Goal: Information Seeking & Learning: Learn about a topic

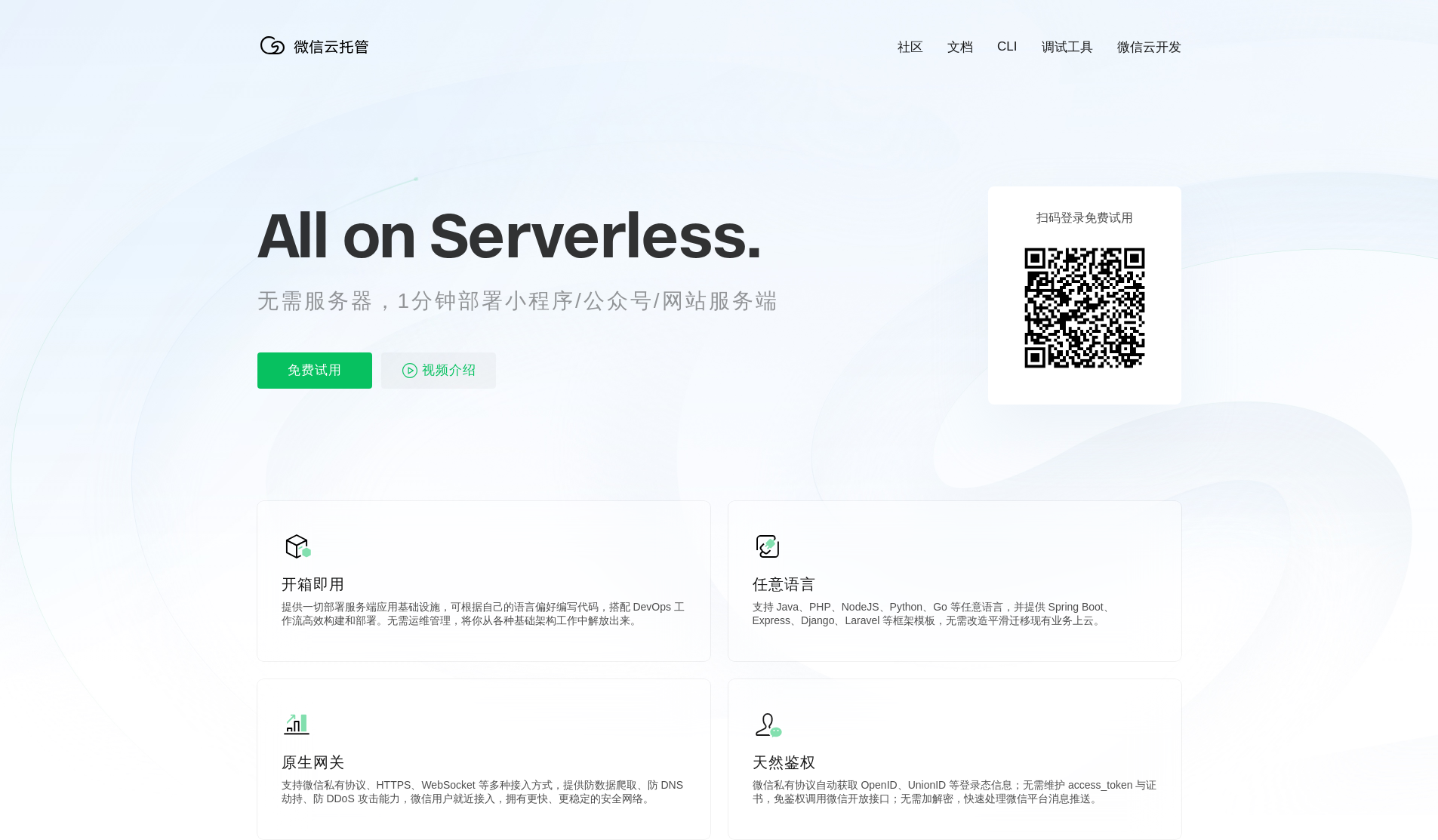
scroll to position [0, 2684]
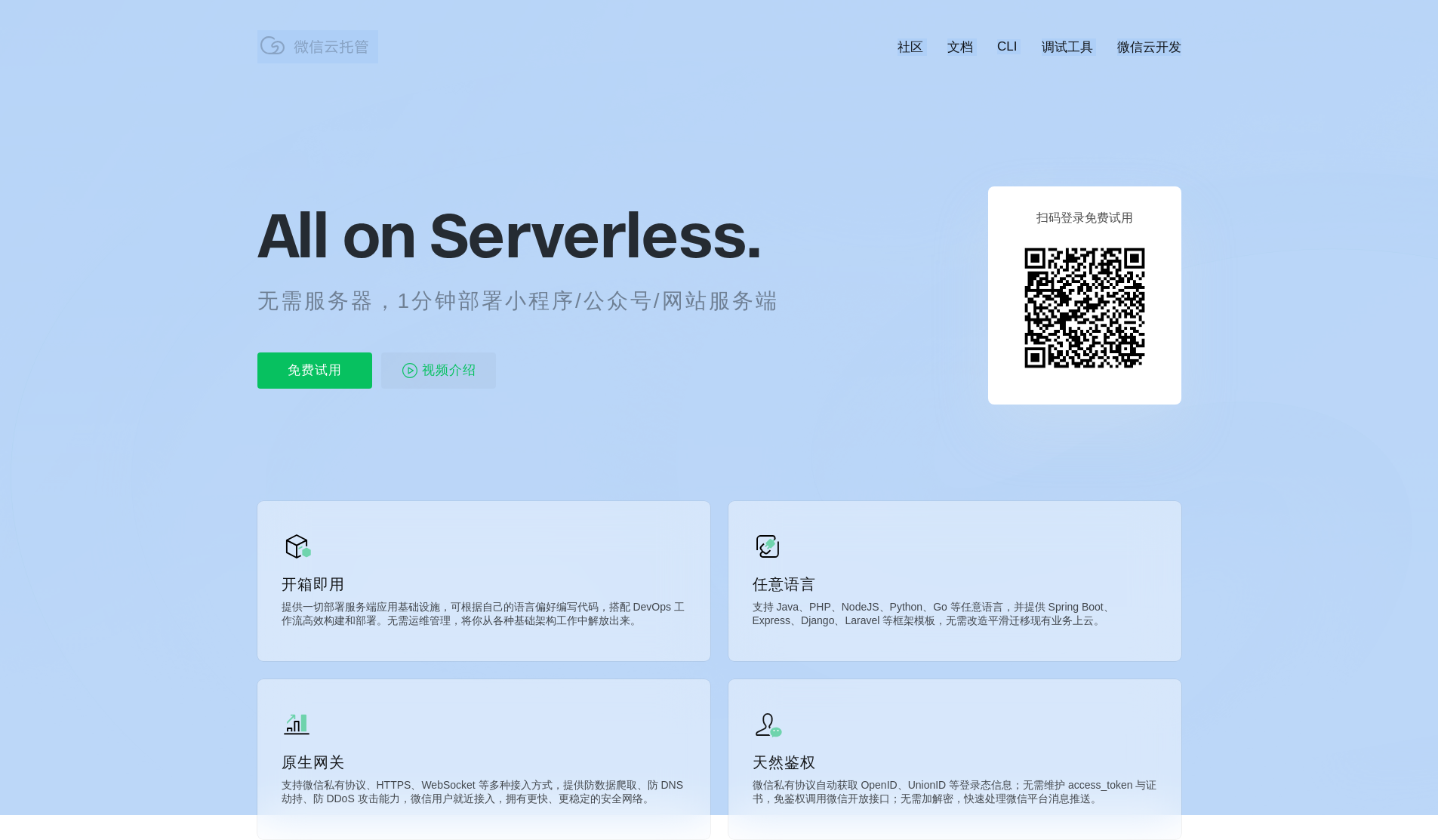
drag, startPoint x: 521, startPoint y: 267, endPoint x: 745, endPoint y: 230, distance: 227.0
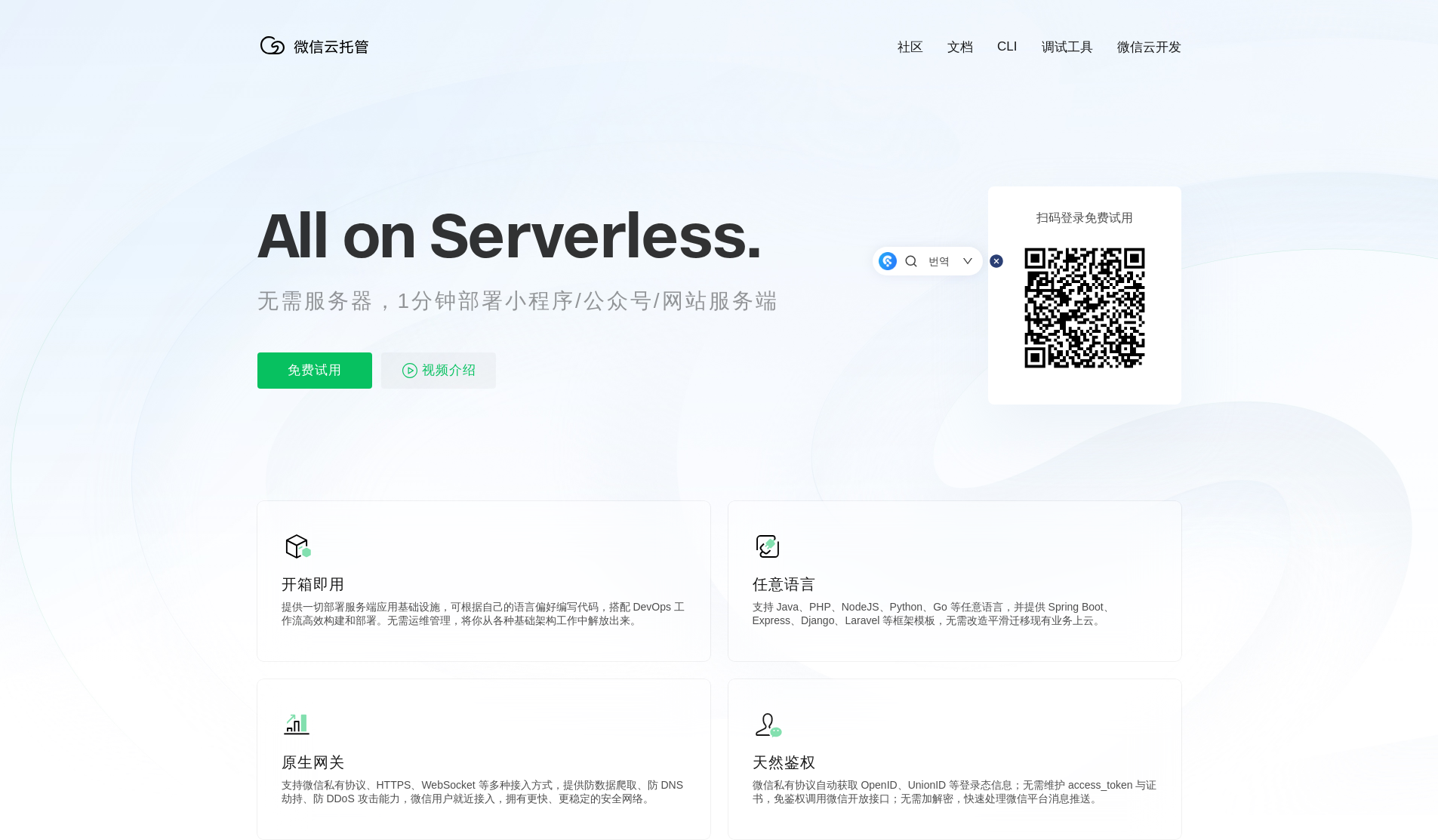
click at [709, 227] on span "Serverless." at bounding box center [594, 235] width 331 height 75
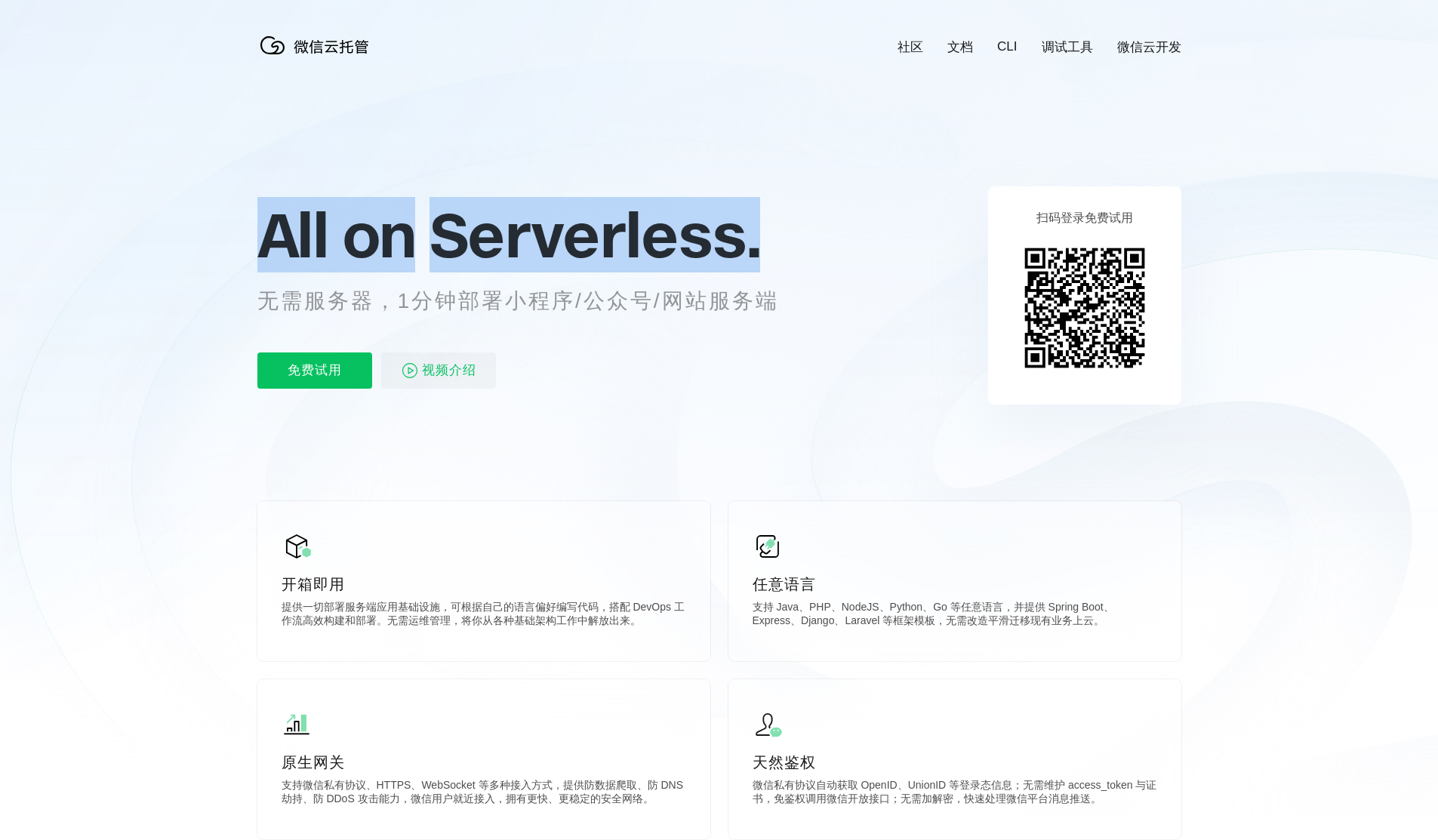
drag, startPoint x: 755, startPoint y: 239, endPoint x: 261, endPoint y: 239, distance: 494.0
click at [261, 239] on p "All on Serverless." at bounding box center [537, 235] width 558 height 66
click at [261, 239] on span "All on" at bounding box center [336, 235] width 157 height 75
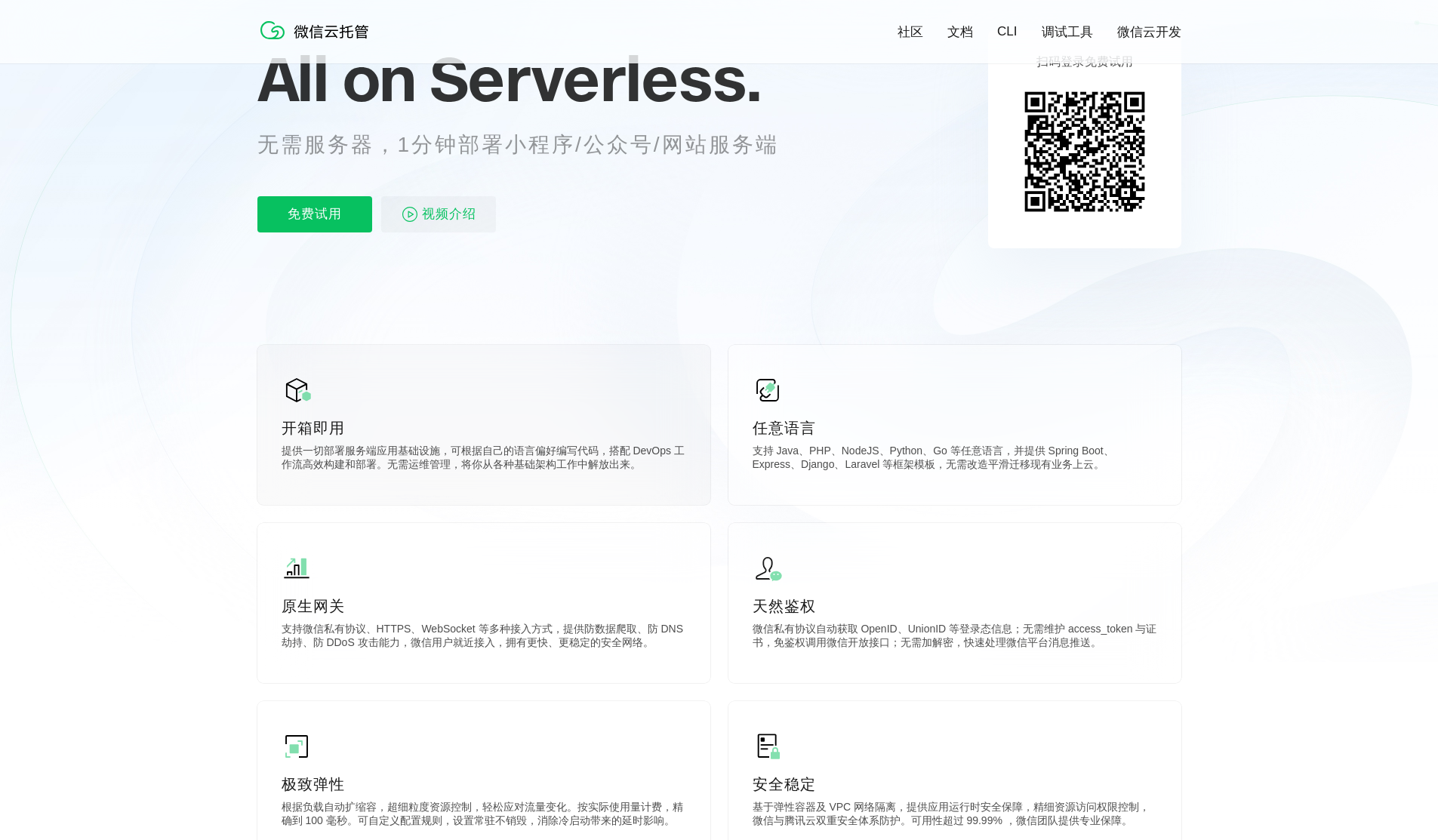
scroll to position [302, 0]
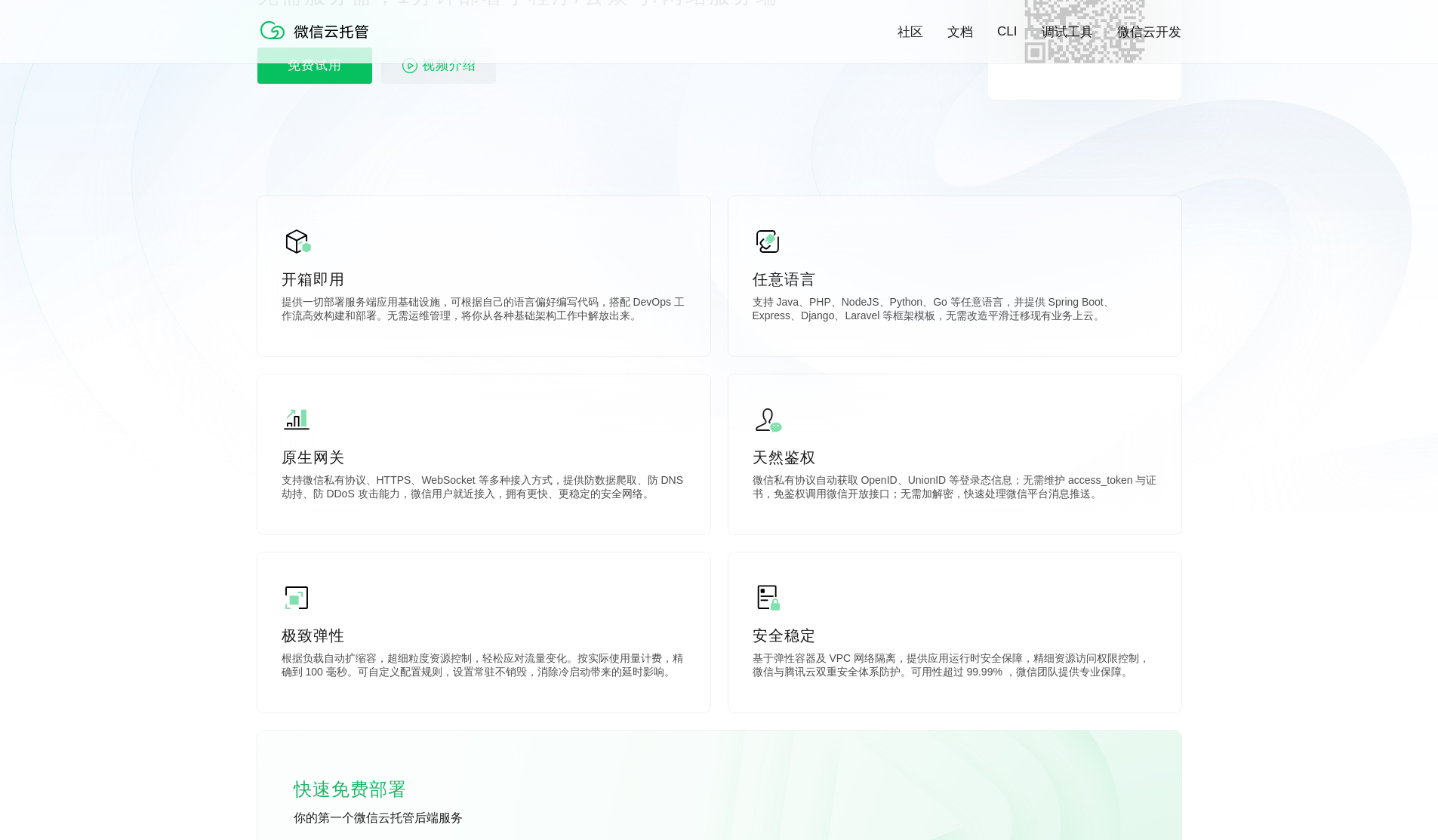
drag, startPoint x: 467, startPoint y: 153, endPoint x: 473, endPoint y: 189, distance: 36.5
click at [467, 152] on icon at bounding box center [719, 106] width 1449 height 815
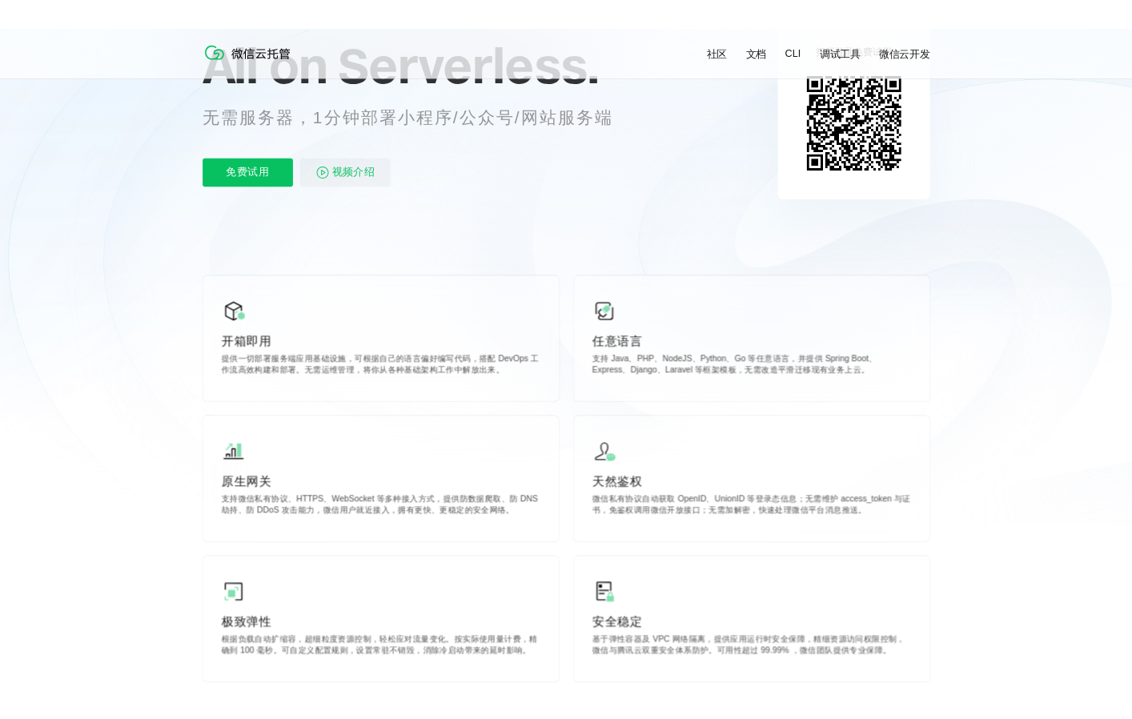
scroll to position [0, 0]
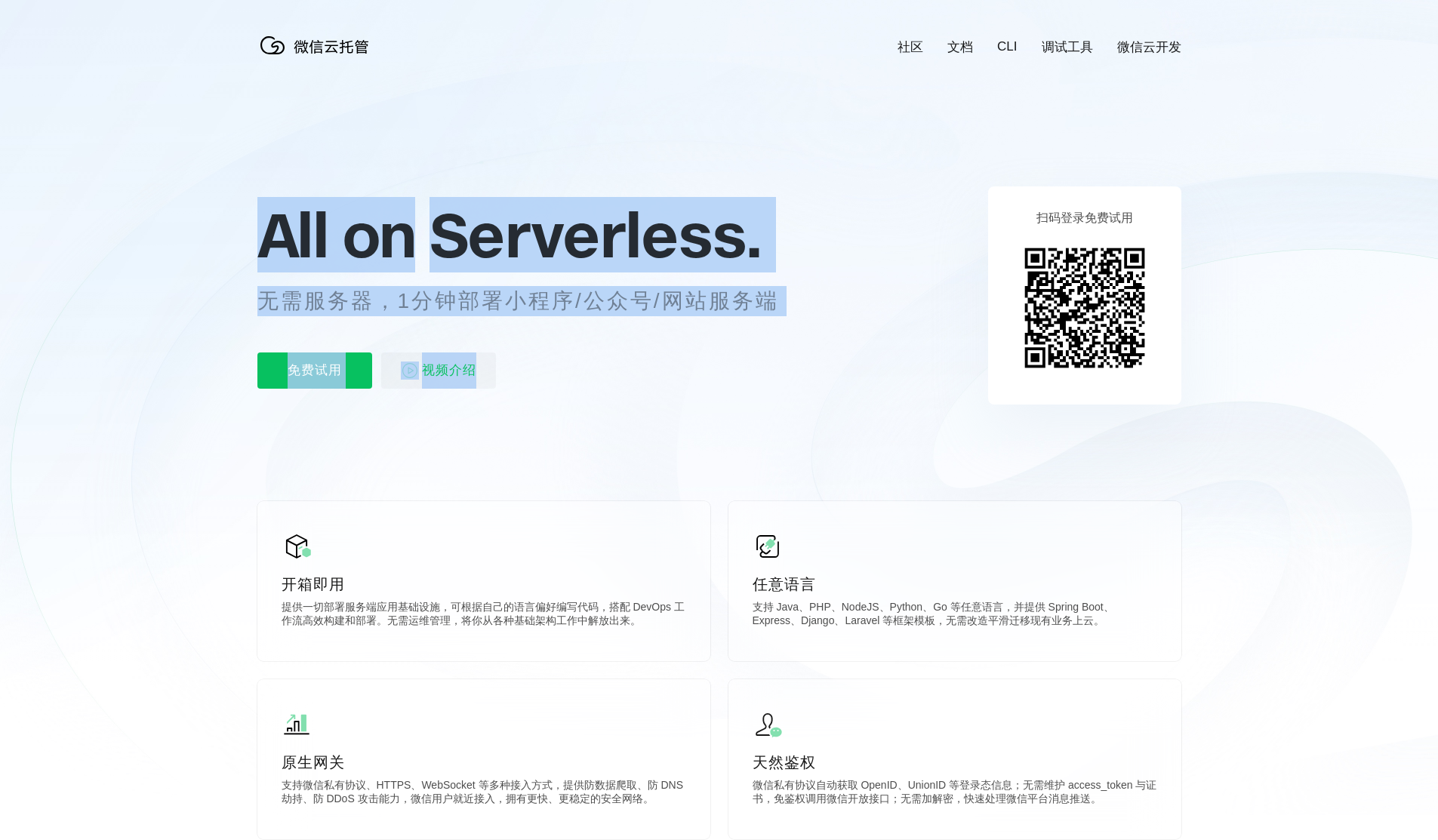
drag, startPoint x: 287, startPoint y: 231, endPoint x: 462, endPoint y: 420, distance: 257.6
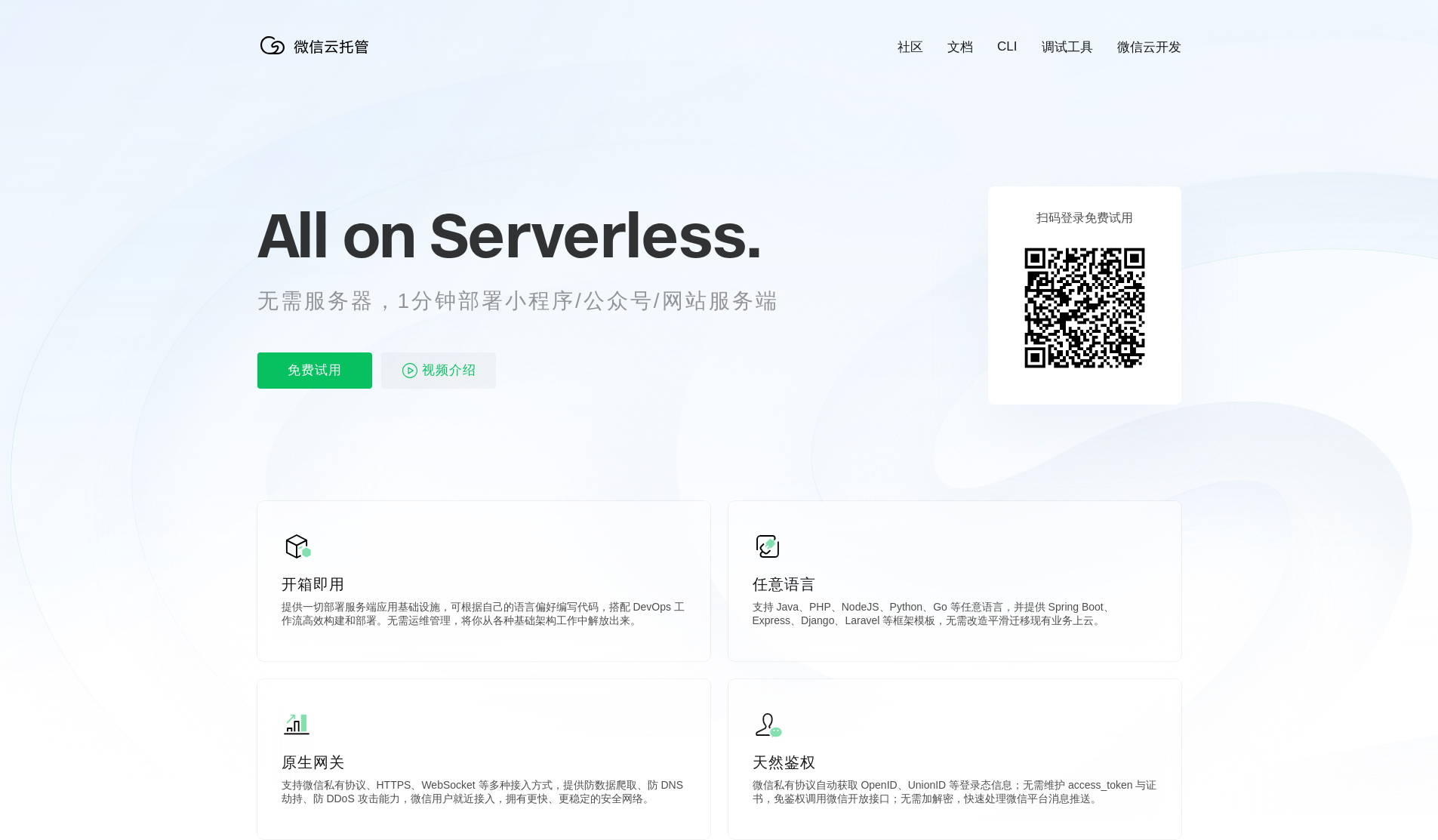
click at [455, 425] on icon at bounding box center [719, 407] width 1449 height 815
drag, startPoint x: 439, startPoint y: 416, endPoint x: 223, endPoint y: 312, distance: 239.7
click at [171, 208] on icon at bounding box center [719, 407] width 1449 height 815
click at [371, 450] on icon at bounding box center [719, 407] width 1449 height 815
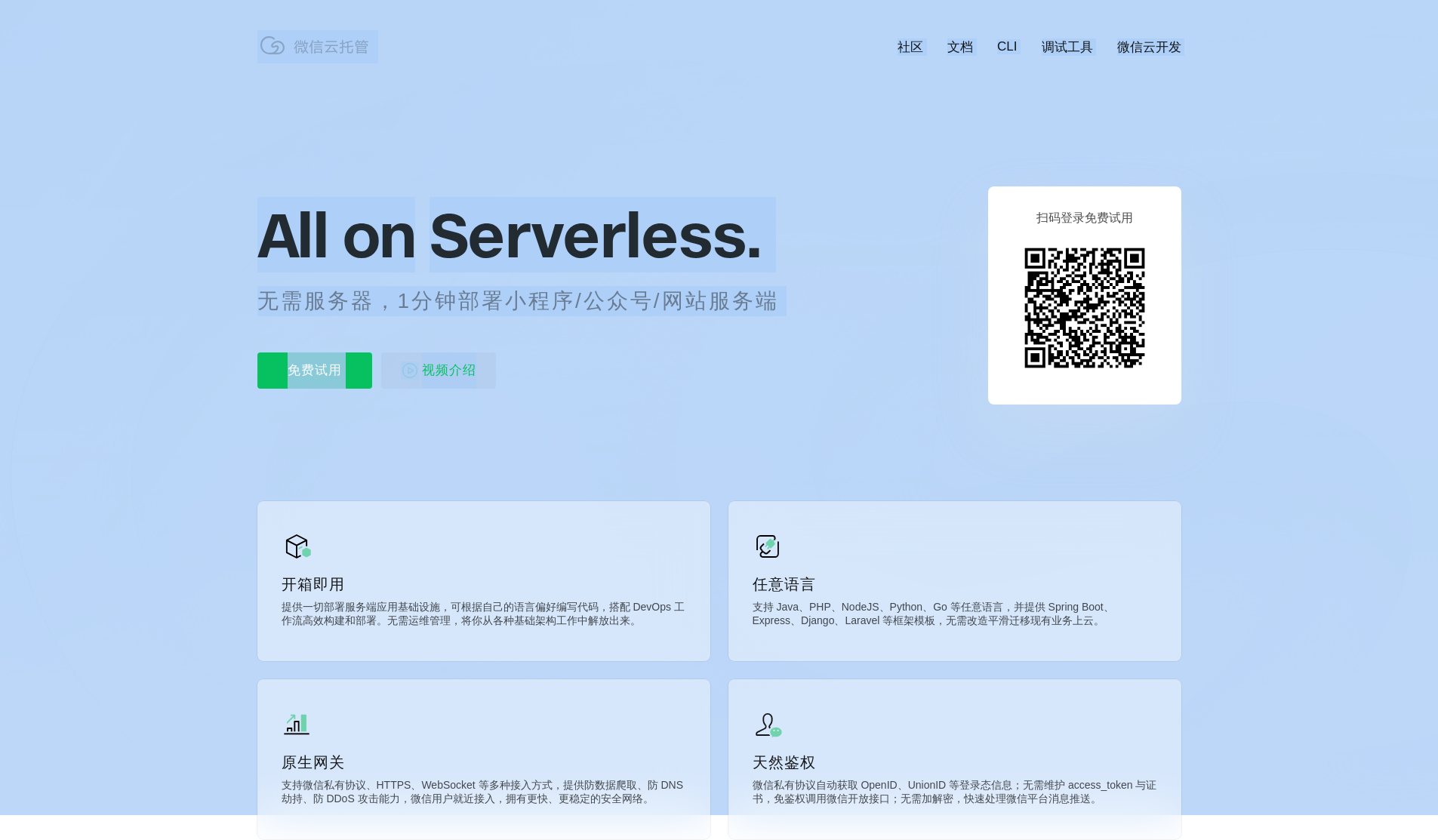
drag, startPoint x: 506, startPoint y: 369, endPoint x: 242, endPoint y: 221, distance: 302.7
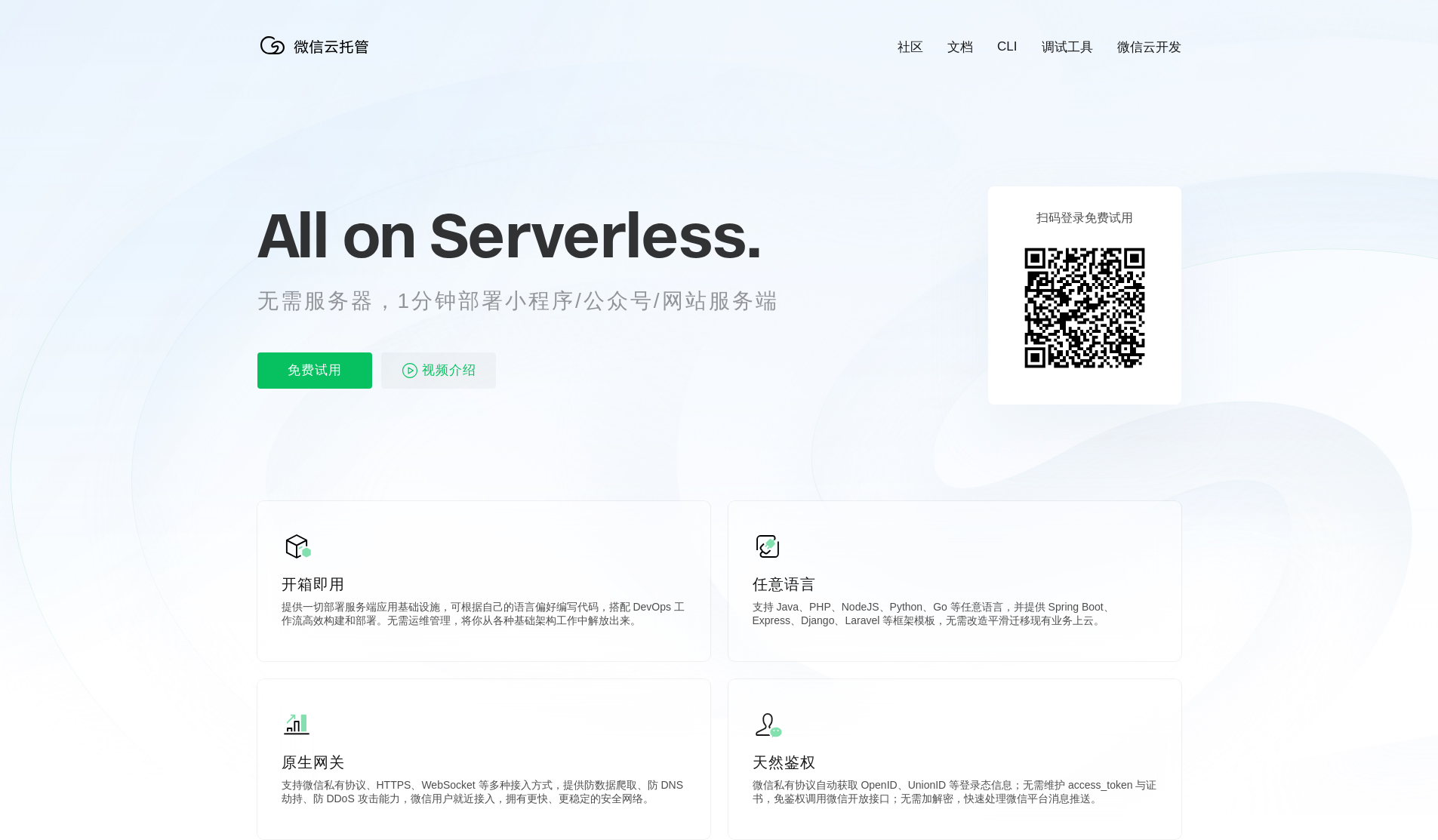
click at [242, 221] on icon at bounding box center [719, 407] width 1449 height 815
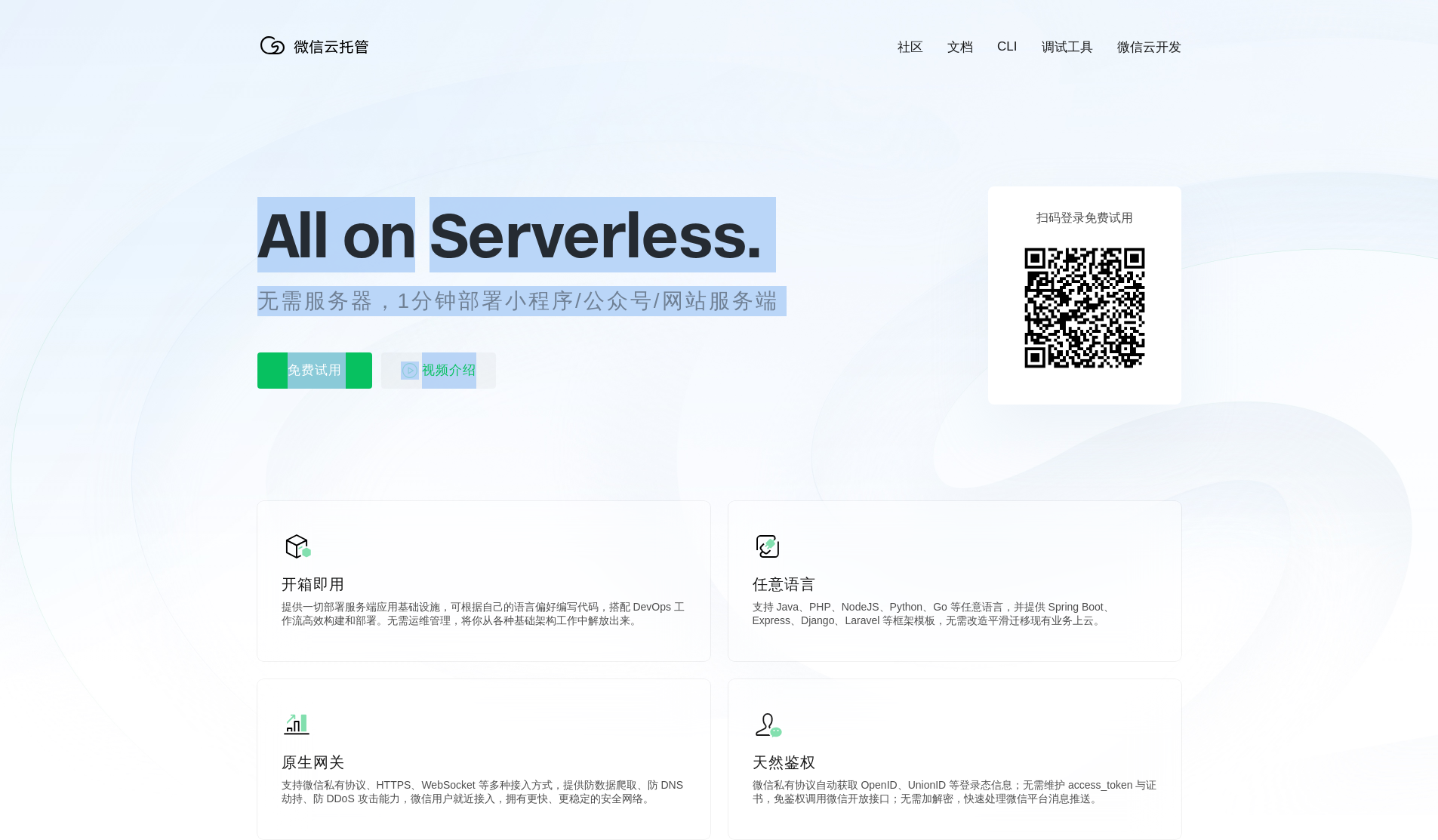
drag, startPoint x: 267, startPoint y: 216, endPoint x: 508, endPoint y: 369, distance: 285.5
click at [508, 369] on div "All on Serverless. 无需服务器，1分钟部署小程序/公众号/网站服务端 免费试用 视频介绍" at bounding box center [537, 295] width 558 height 219
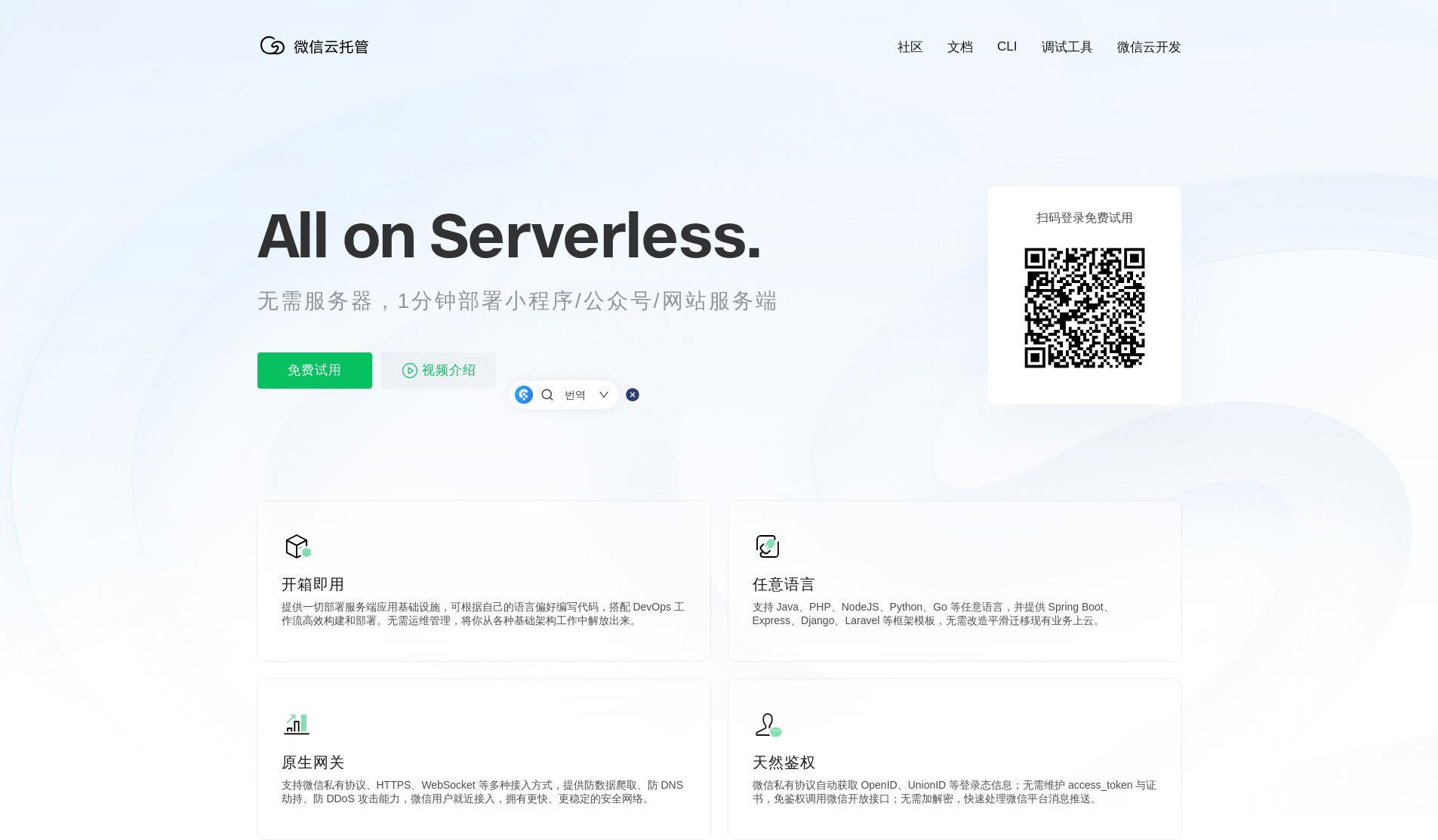
click at [448, 435] on icon at bounding box center [719, 407] width 1449 height 815
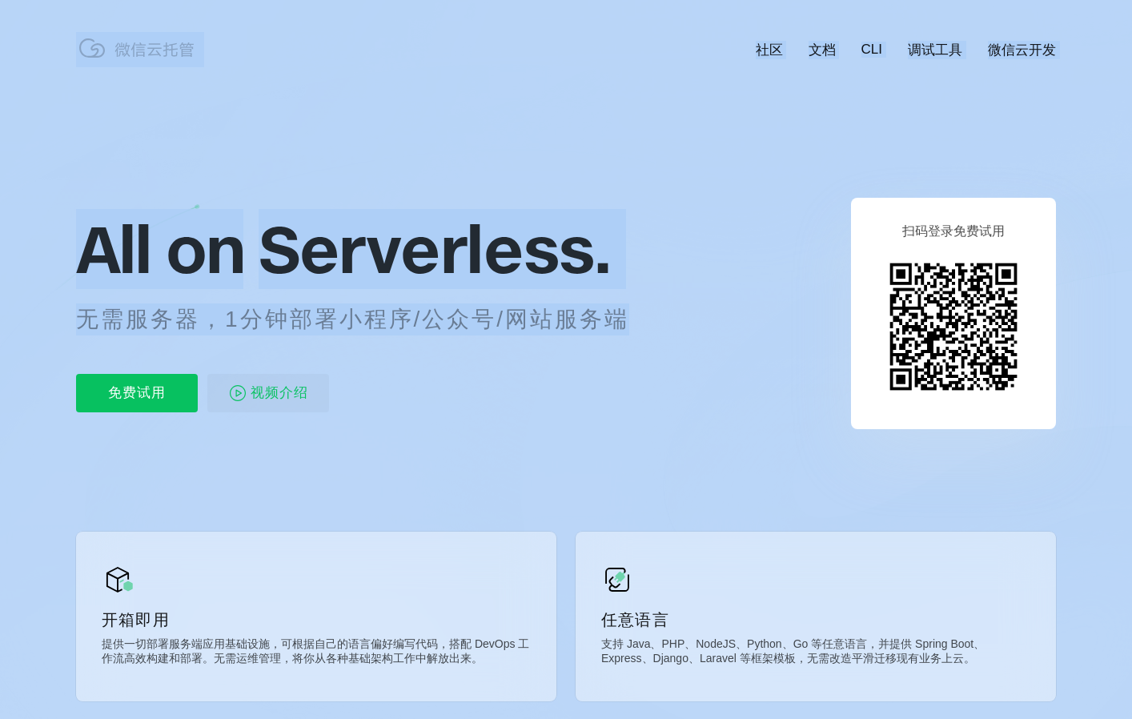
drag, startPoint x: 622, startPoint y: 314, endPoint x: 75, endPoint y: 256, distance: 549.6
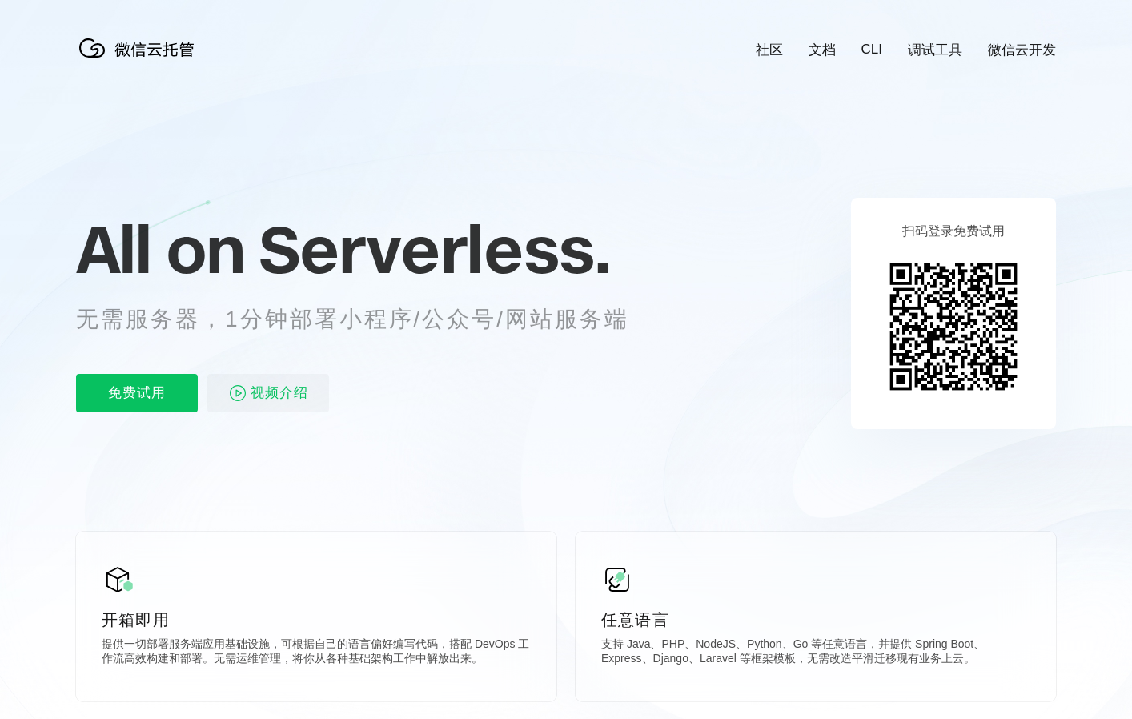
click at [73, 255] on icon at bounding box center [566, 432] width 1537 height 864
click at [451, 395] on div "免费试用 视频介绍" at bounding box center [372, 393] width 592 height 38
